Goal: Transaction & Acquisition: Purchase product/service

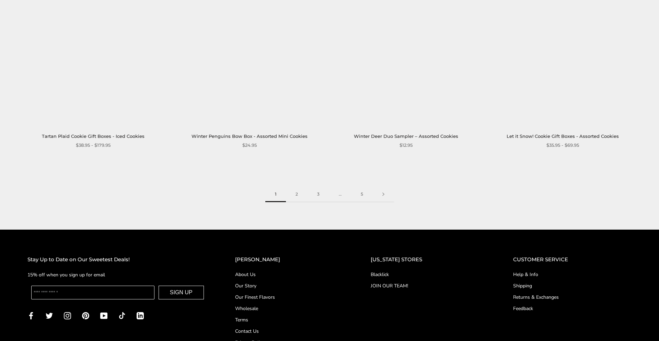
scroll to position [1200, 0]
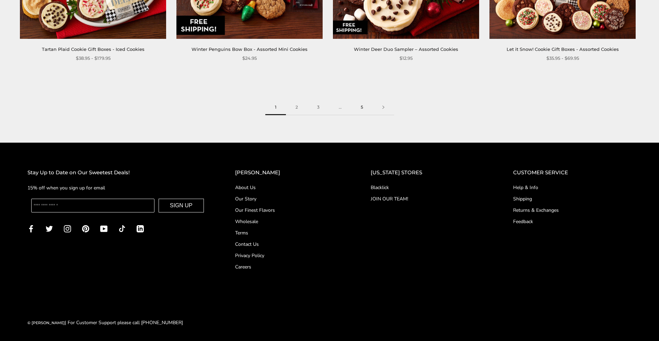
click at [363, 107] on link "5" at bounding box center [362, 107] width 22 height 15
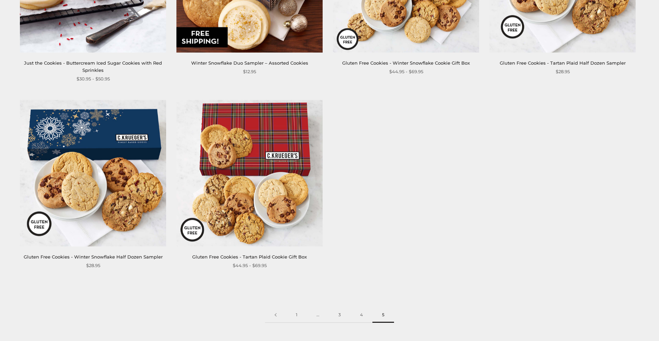
scroll to position [628, 0]
click at [252, 187] on img at bounding box center [250, 173] width 146 height 146
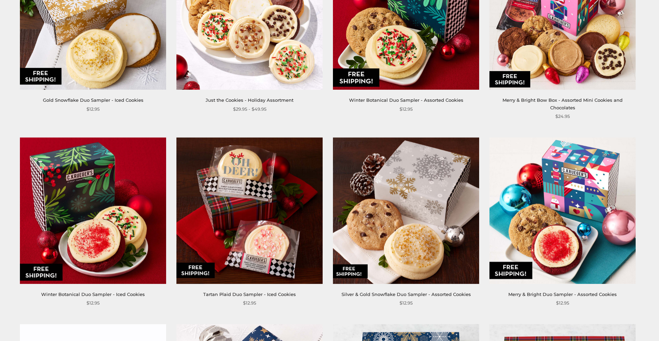
scroll to position [0, 0]
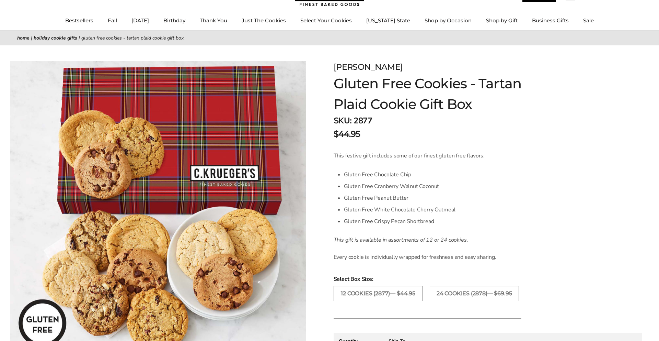
scroll to position [43, 0]
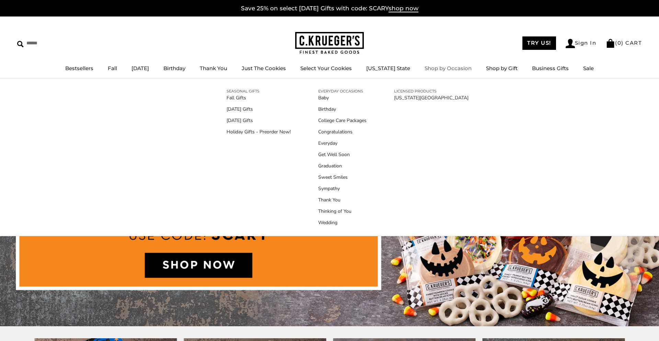
click at [443, 65] on link "Shop by Occasion" at bounding box center [448, 68] width 47 height 7
click at [259, 132] on link "Holiday Gifts - Preorder Now!" at bounding box center [259, 131] width 64 height 7
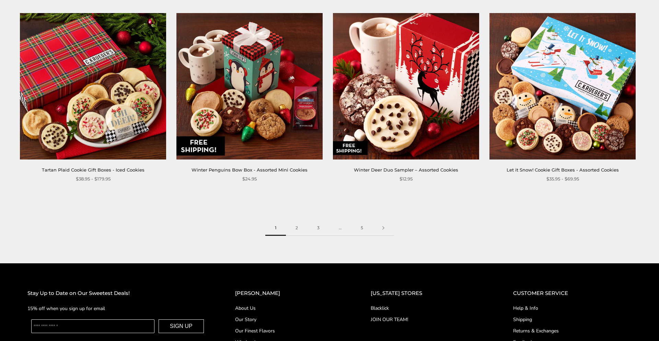
scroll to position [1075, 0]
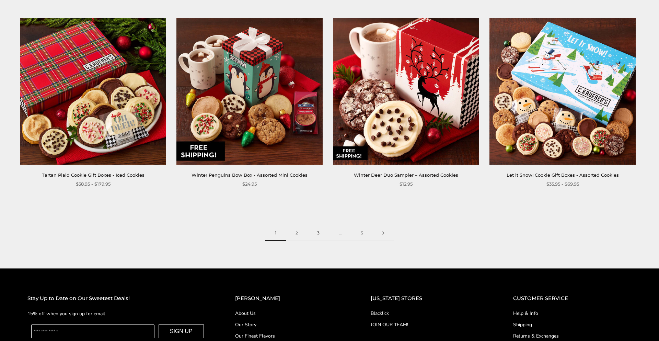
click at [315, 235] on link "3" at bounding box center [319, 232] width 22 height 15
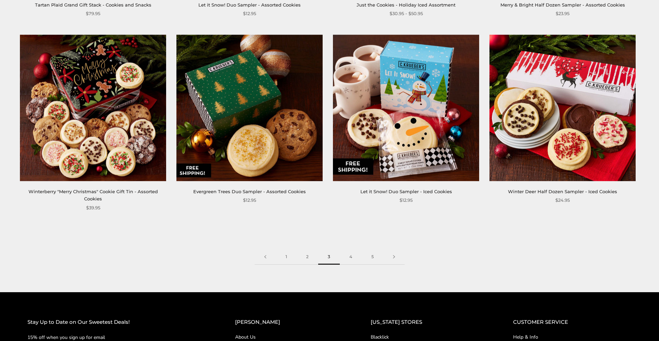
scroll to position [1062, 0]
